Goal: Book appointment/travel/reservation

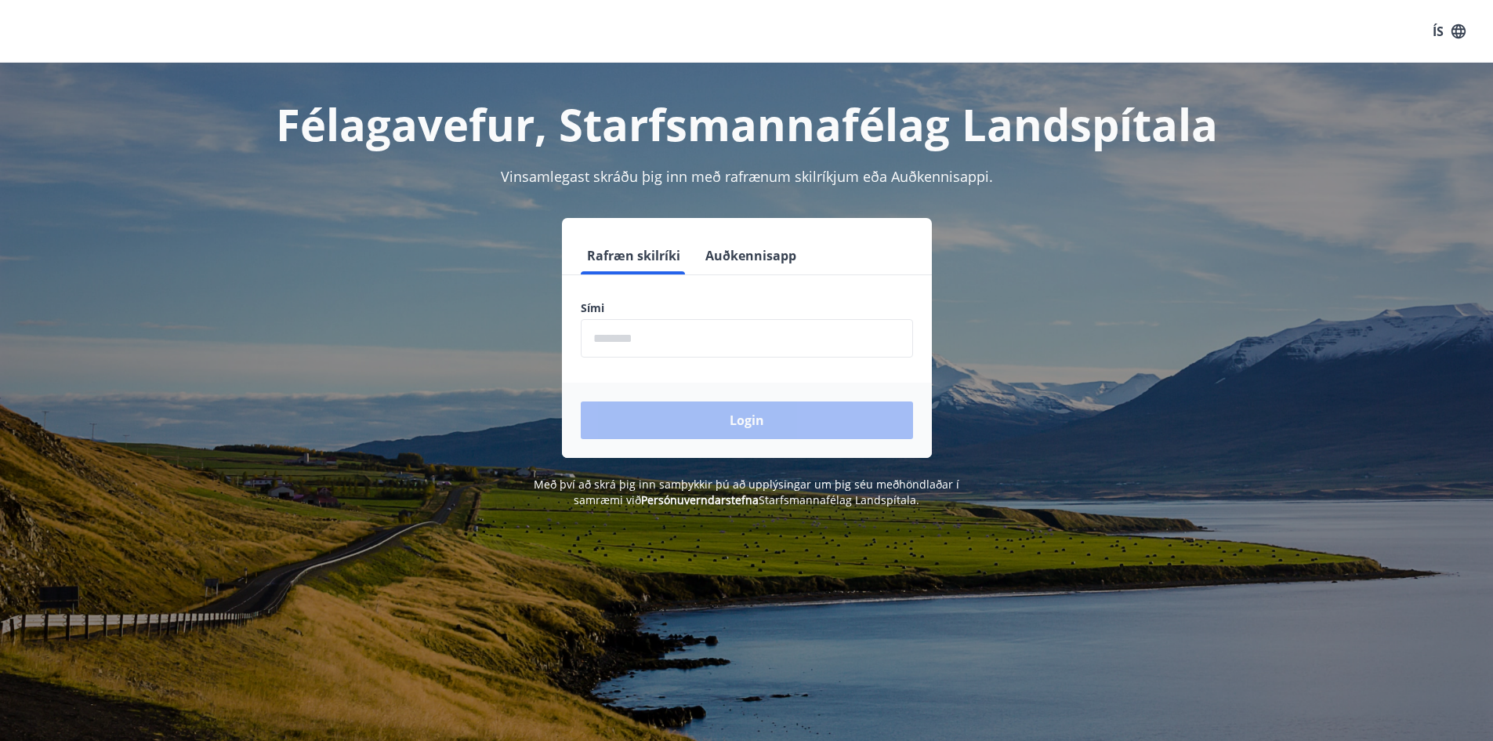
click at [792, 338] on input "phone" at bounding box center [747, 338] width 332 height 38
type input "********"
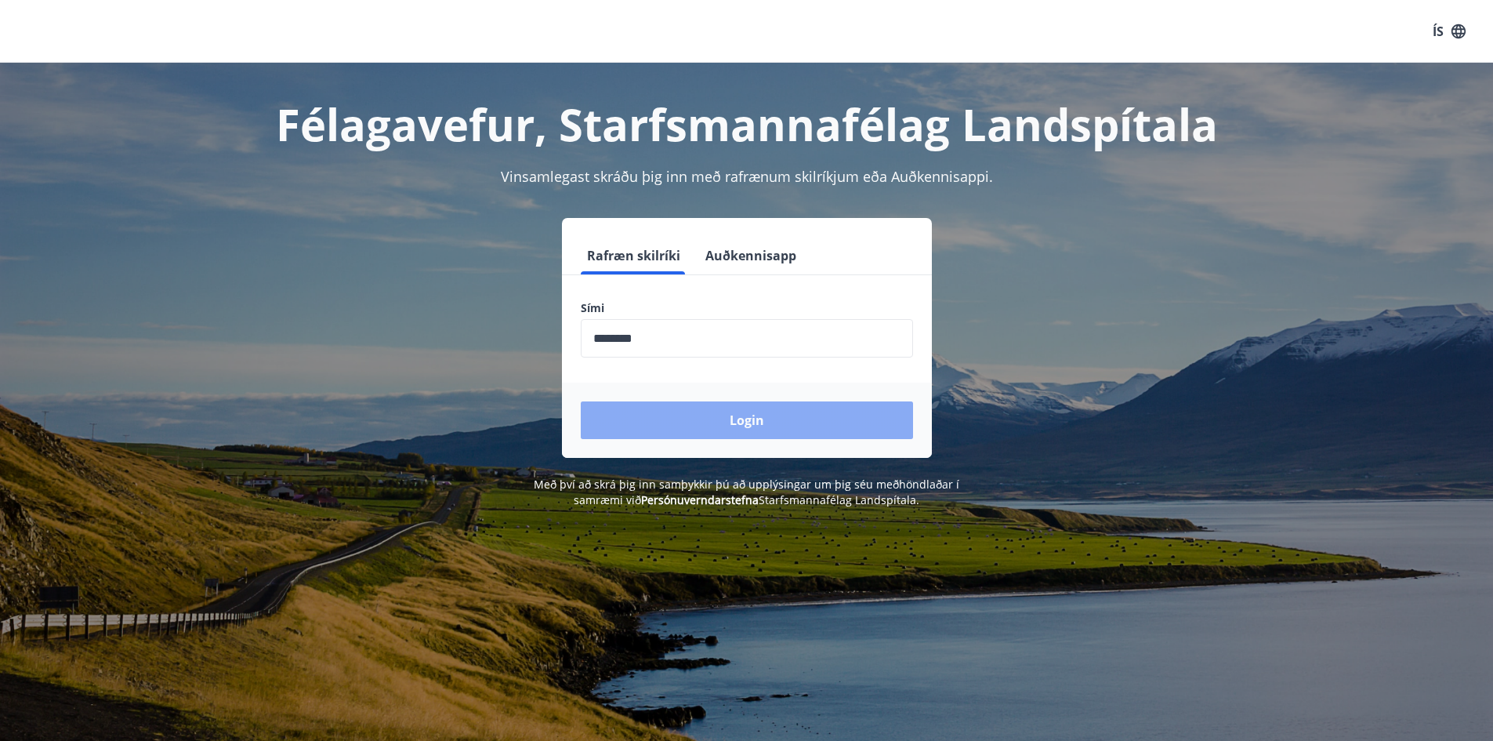
click at [716, 415] on button "Login" at bounding box center [747, 420] width 332 height 38
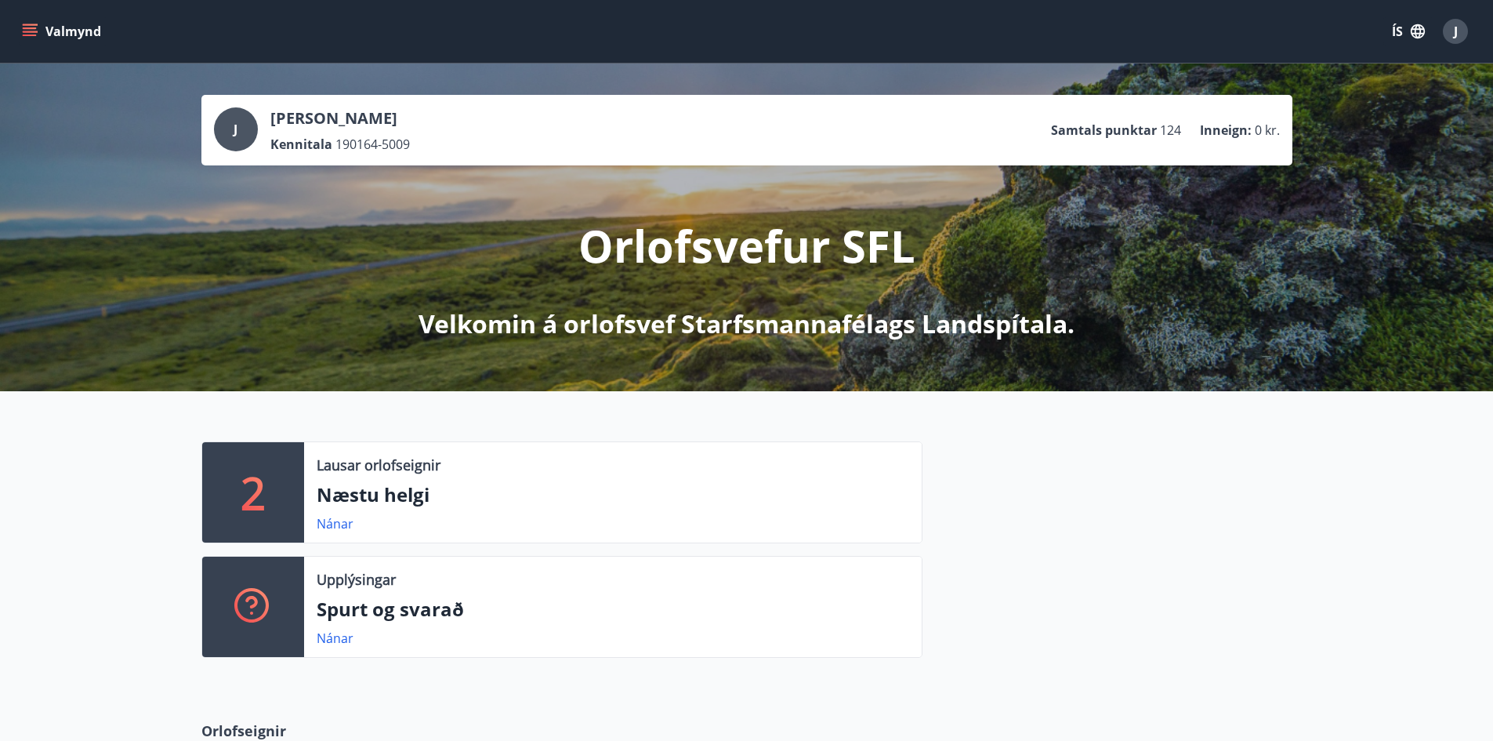
click at [34, 24] on icon "menu" at bounding box center [30, 32] width 16 height 16
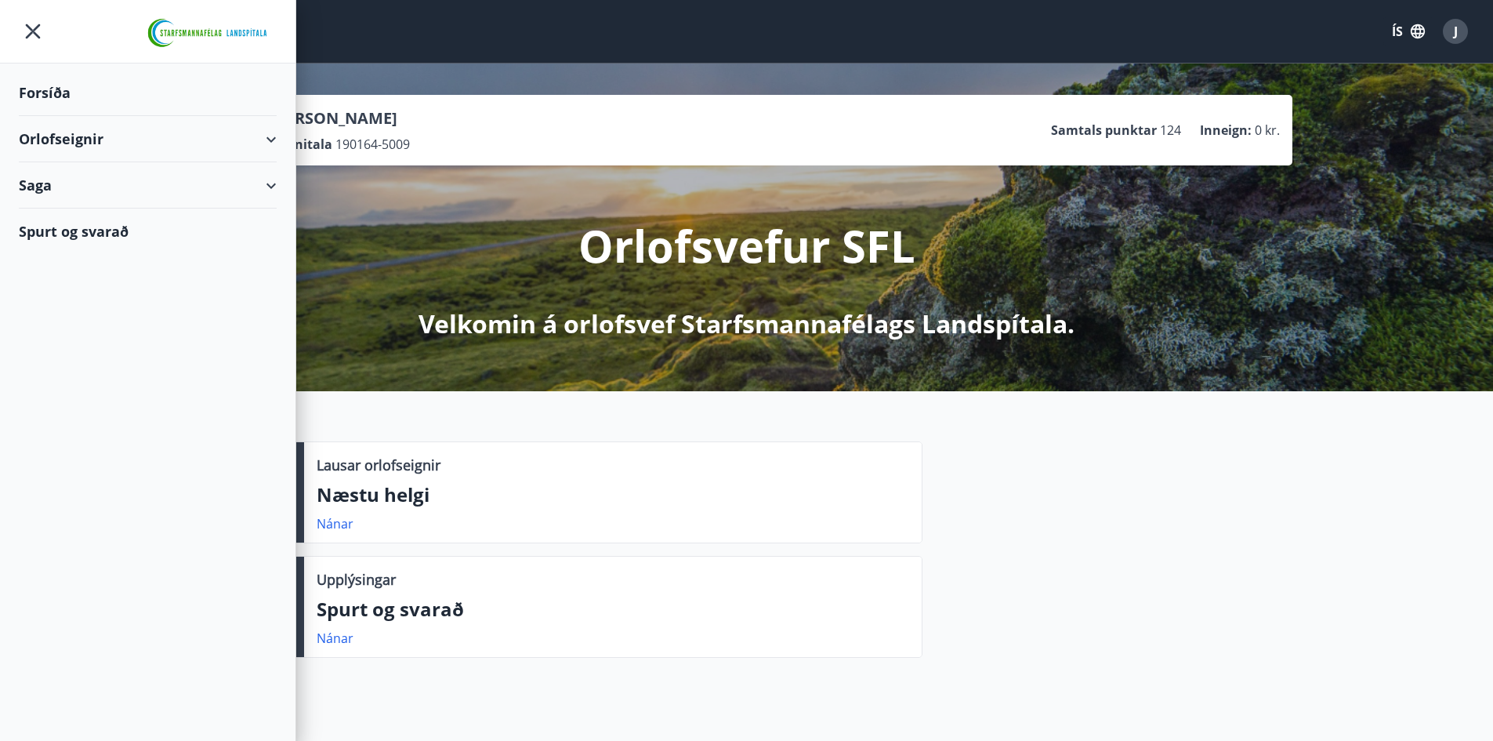
click at [270, 138] on div "Orlofseignir" at bounding box center [148, 139] width 258 height 46
click at [91, 211] on div "Bókunardagatal" at bounding box center [147, 211] width 233 height 33
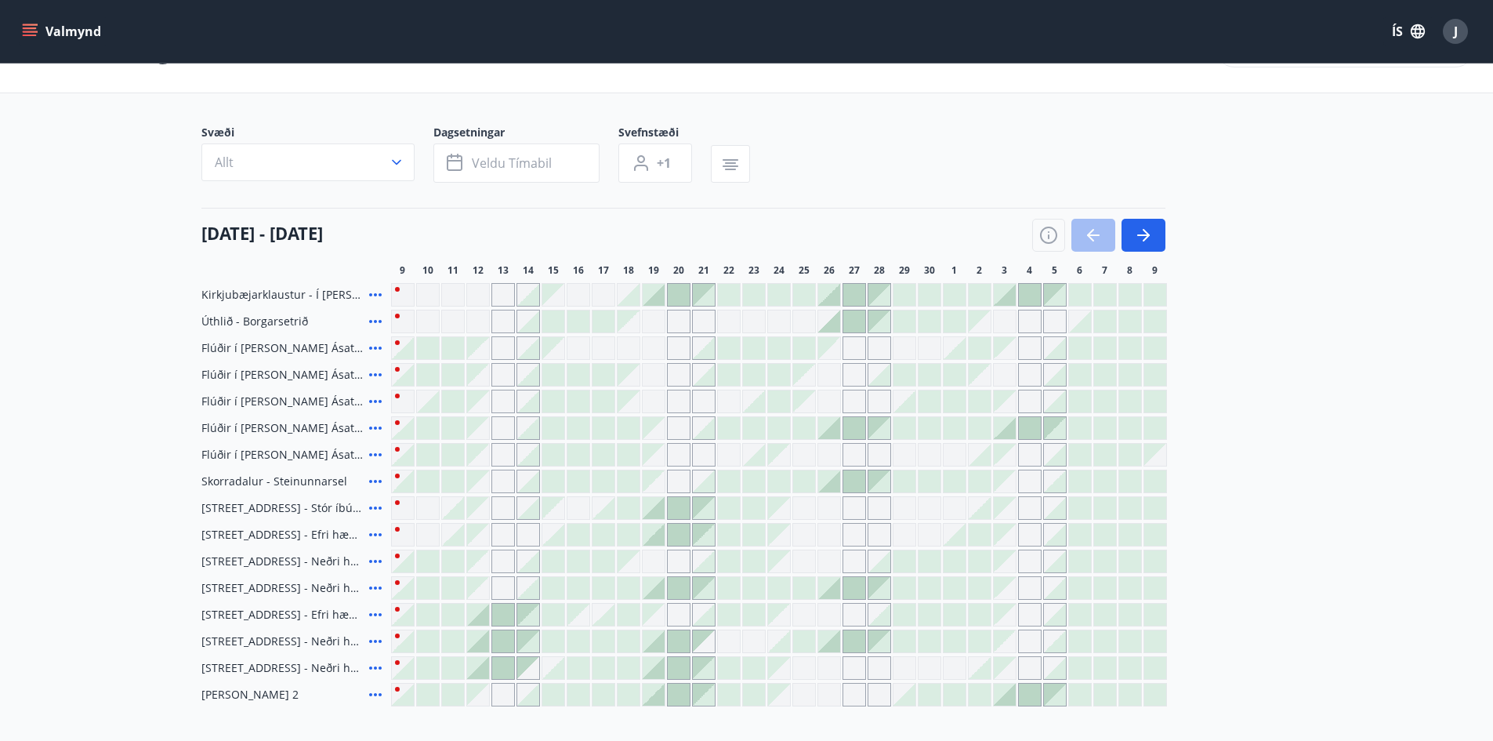
scroll to position [157, 0]
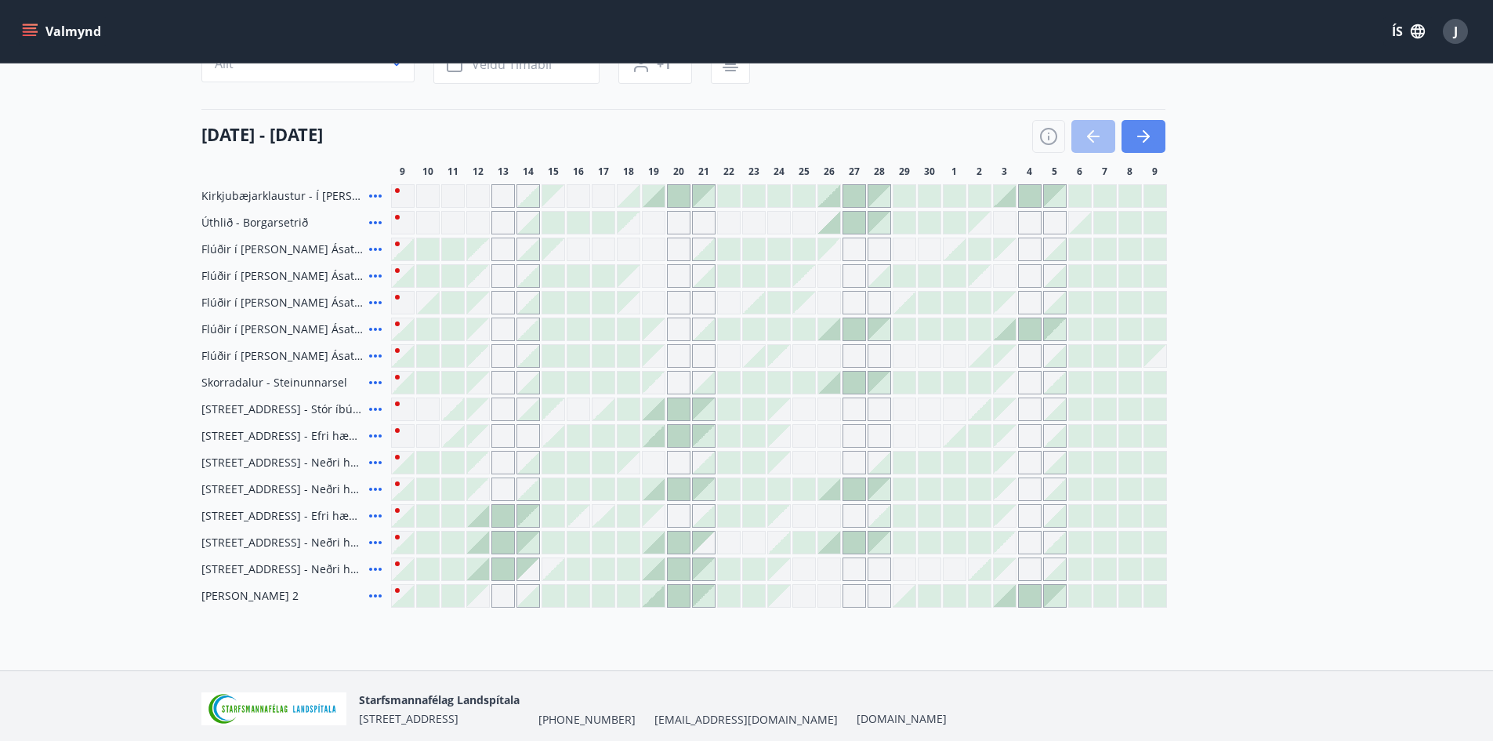
click at [1140, 140] on icon "button" at bounding box center [1143, 136] width 19 height 19
